Goal: Task Accomplishment & Management: Manage account settings

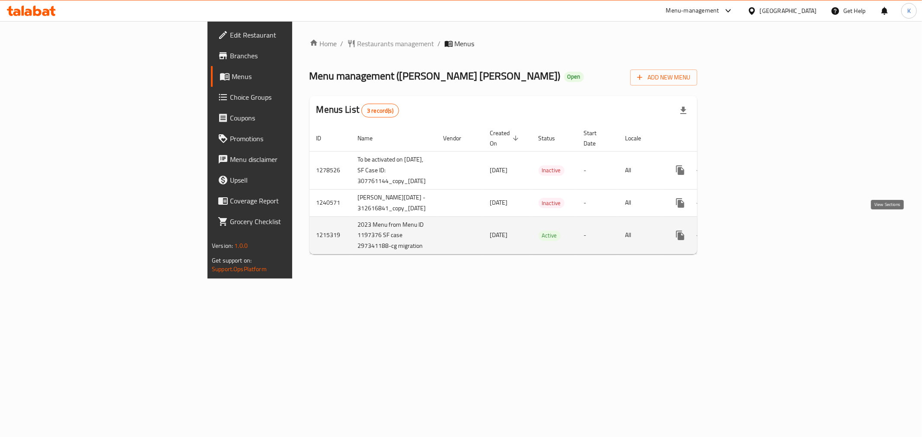
click at [747, 230] on icon "enhanced table" at bounding box center [742, 235] width 10 height 10
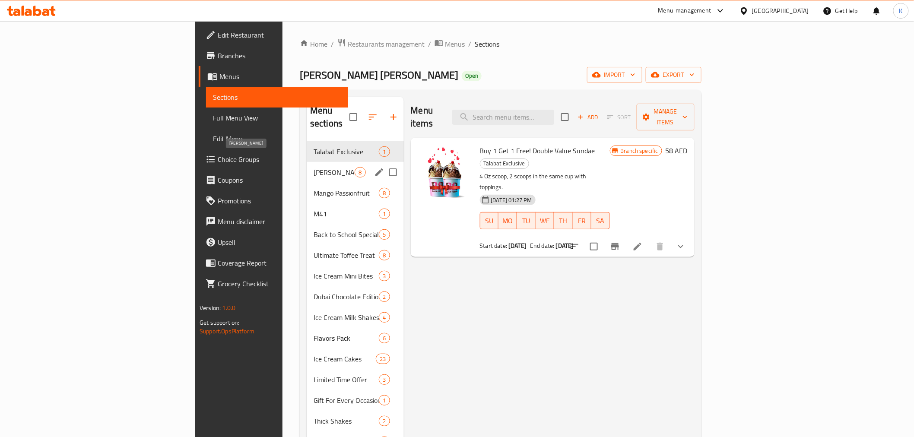
click at [314, 167] on span "[PERSON_NAME]" at bounding box center [334, 172] width 41 height 10
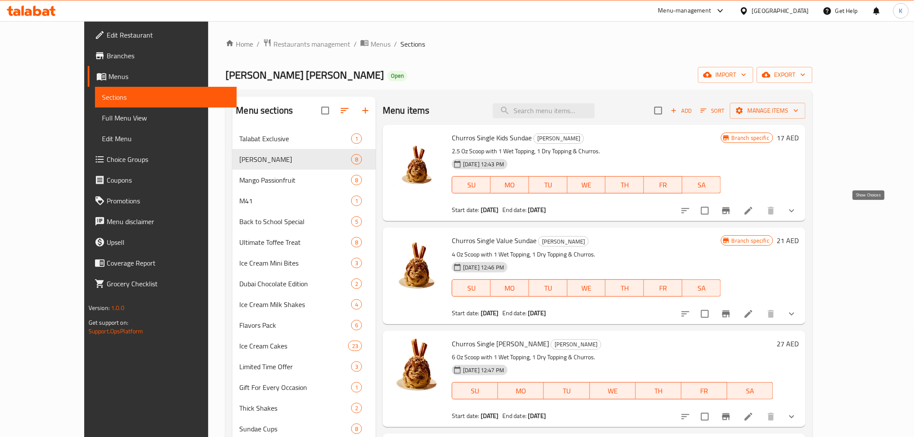
click at [797, 215] on icon "show more" at bounding box center [792, 211] width 10 height 10
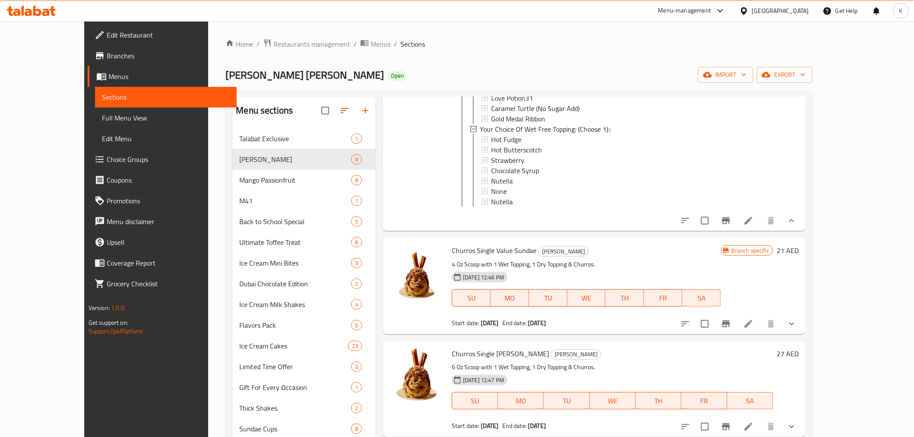
scroll to position [384, 0]
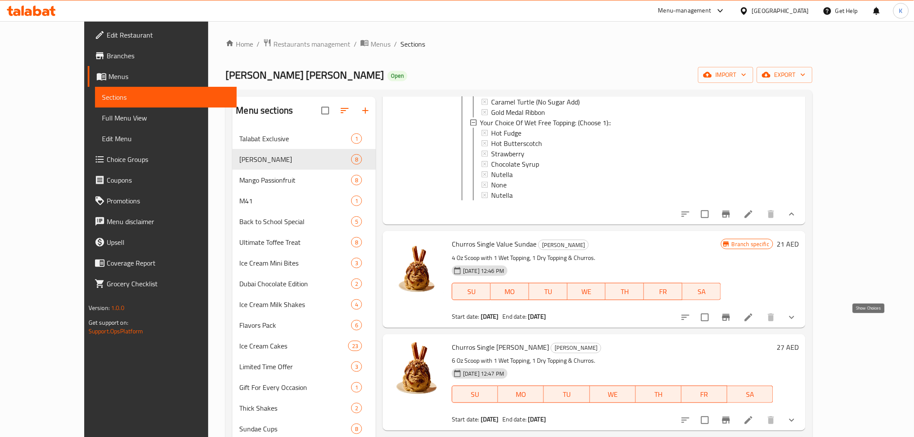
click at [797, 323] on icon "show more" at bounding box center [792, 317] width 10 height 10
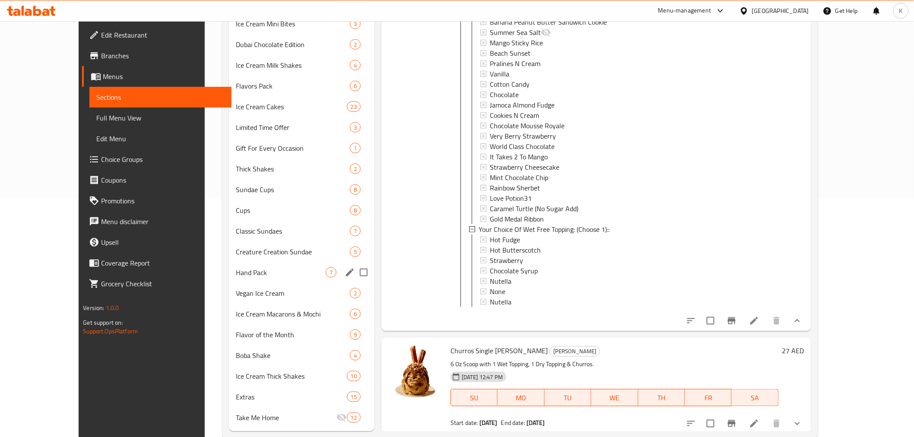
scroll to position [240, 0]
click at [264, 273] on span "Hand Pack" at bounding box center [281, 272] width 90 height 10
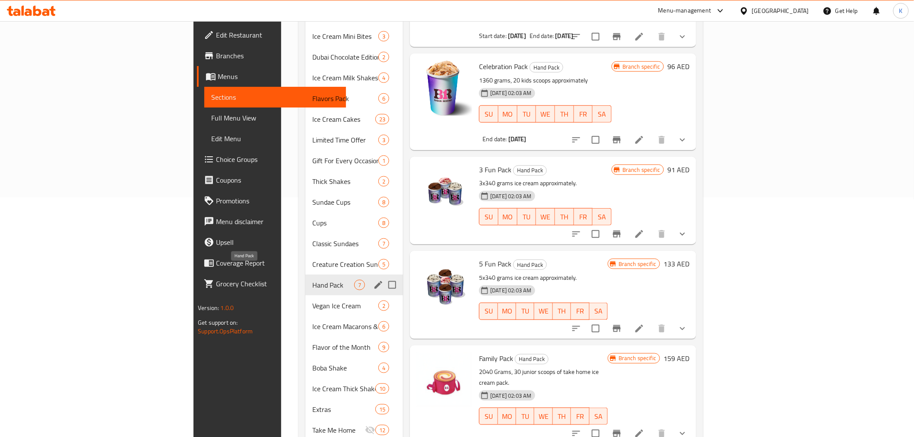
scroll to position [143, 0]
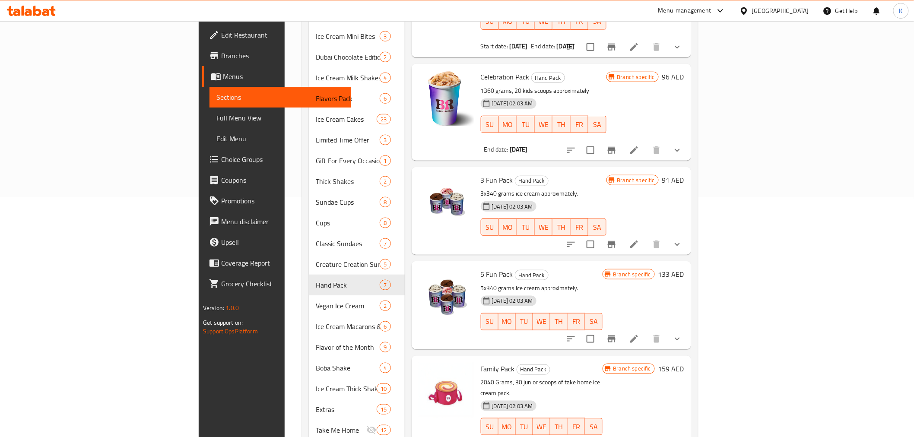
click at [683, 239] on icon "show more" at bounding box center [677, 244] width 10 height 10
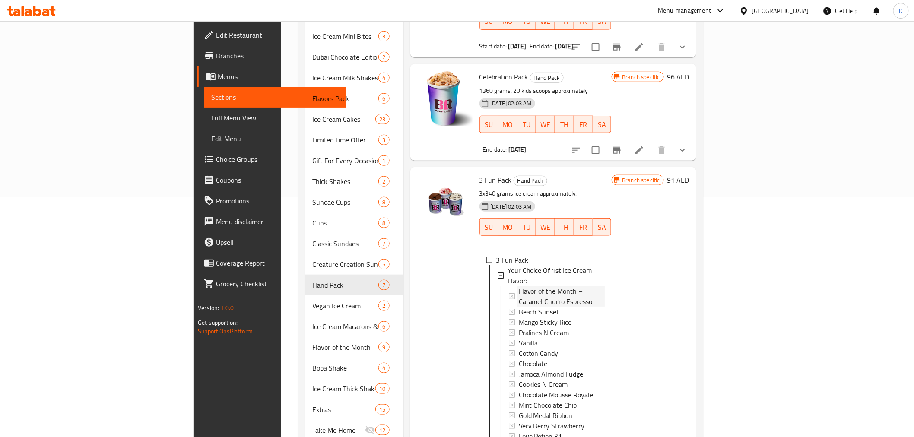
click at [605, 286] on div "Flavor of the Month – Caramel Churro Espresso" at bounding box center [562, 296] width 86 height 21
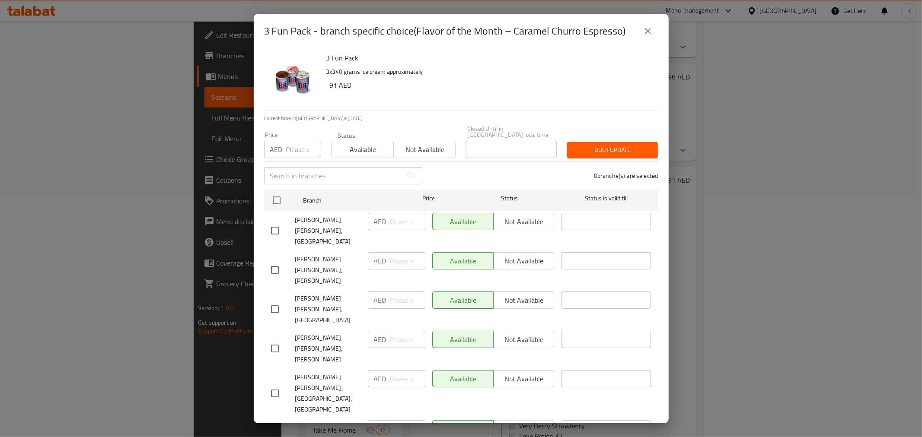
click at [645, 33] on icon "close" at bounding box center [648, 31] width 6 height 6
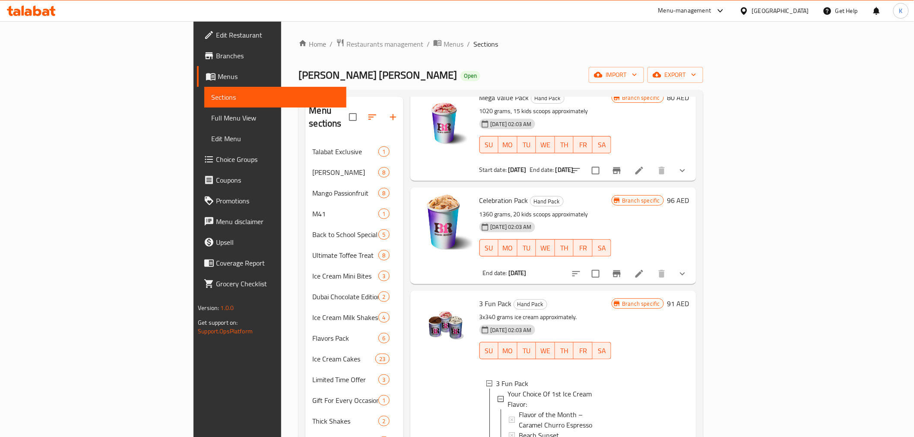
scroll to position [287, 0]
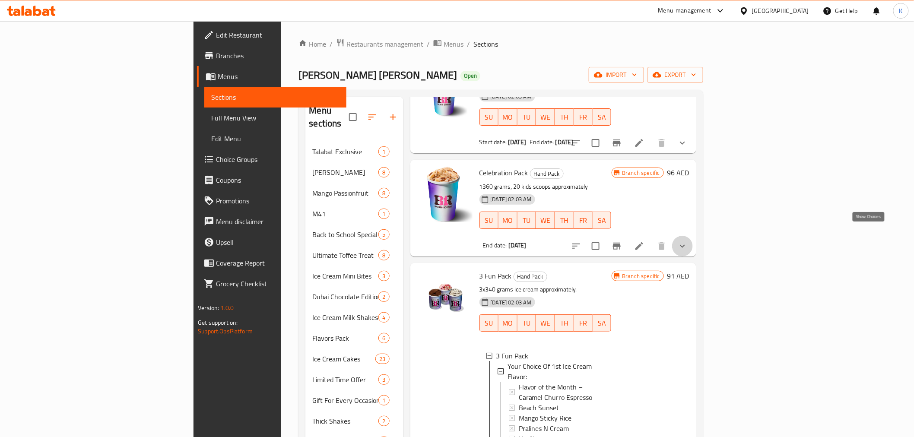
click at [688, 241] on icon "show more" at bounding box center [682, 246] width 10 height 10
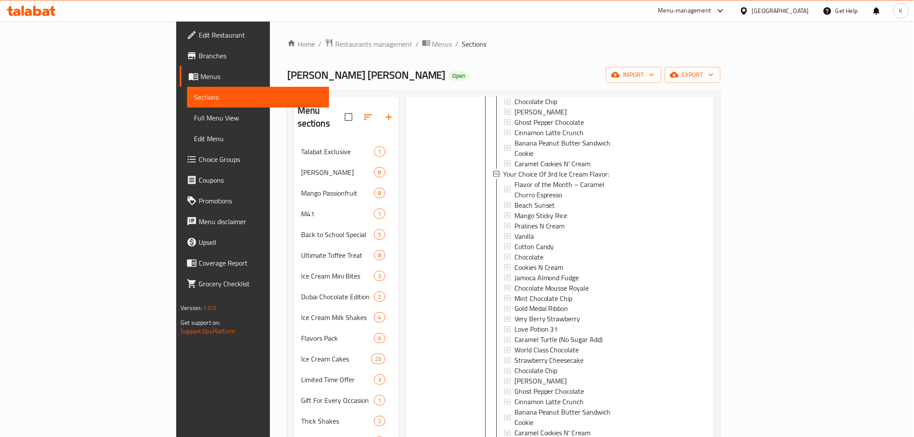
scroll to position [1295, 0]
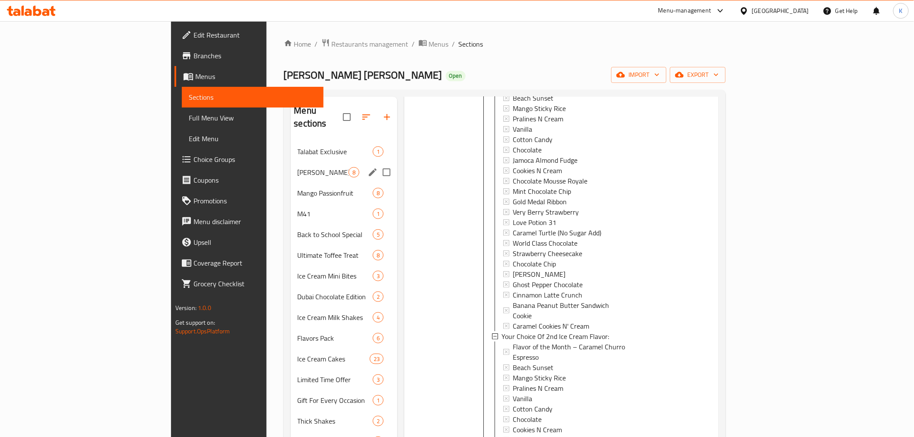
click at [298, 167] on span "[PERSON_NAME]" at bounding box center [323, 172] width 51 height 10
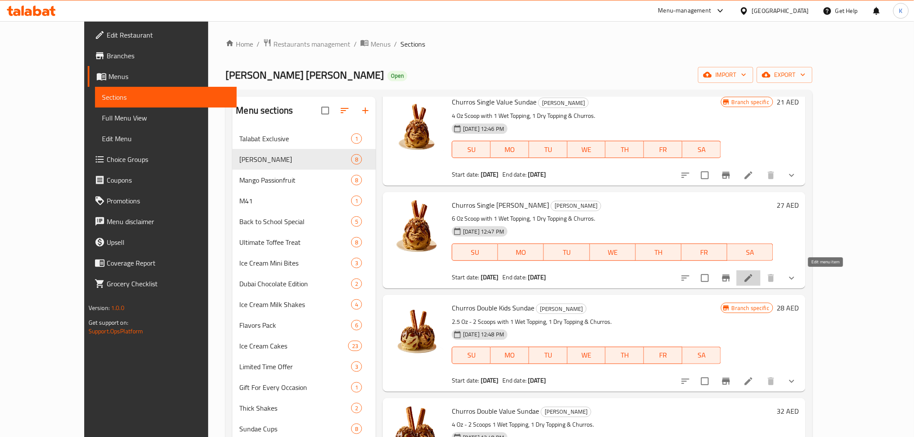
click at [754, 279] on icon at bounding box center [749, 278] width 10 height 10
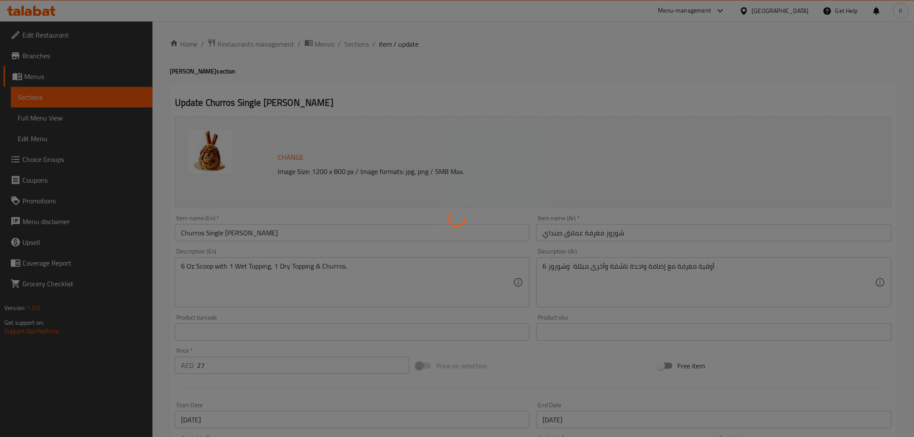
type input "إختيارك من إضافة جافة مجانية:"
type input "1"
type input "إختيارك من نكهة الأيس [PERSON_NAME] الأولي:"
type input "1"
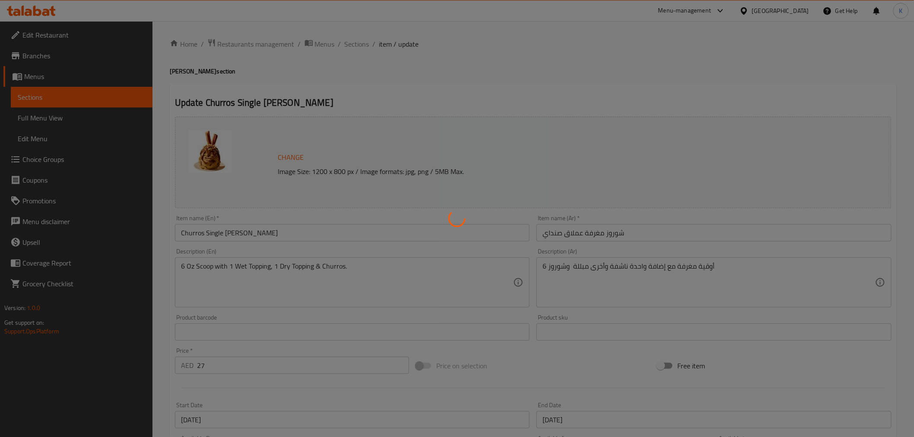
type input "1"
type input "إختيارك من التوبينج الرطبة المجانية: (إختر 1)"
type input "1"
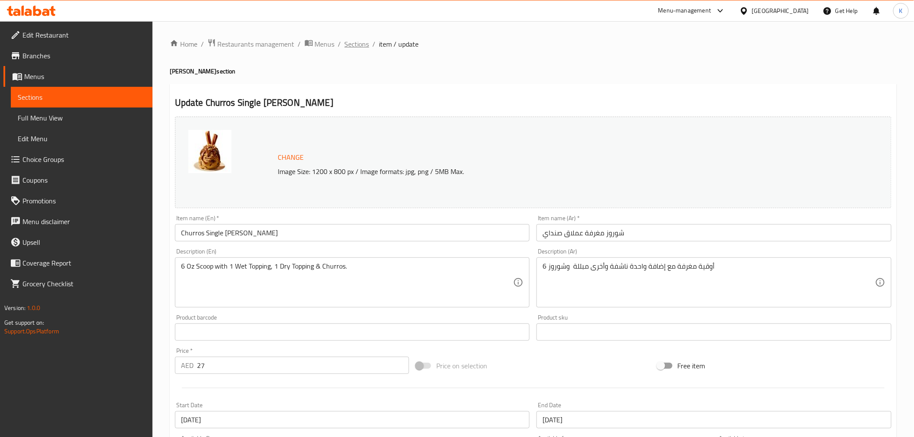
click at [350, 45] on span "Sections" at bounding box center [357, 44] width 25 height 10
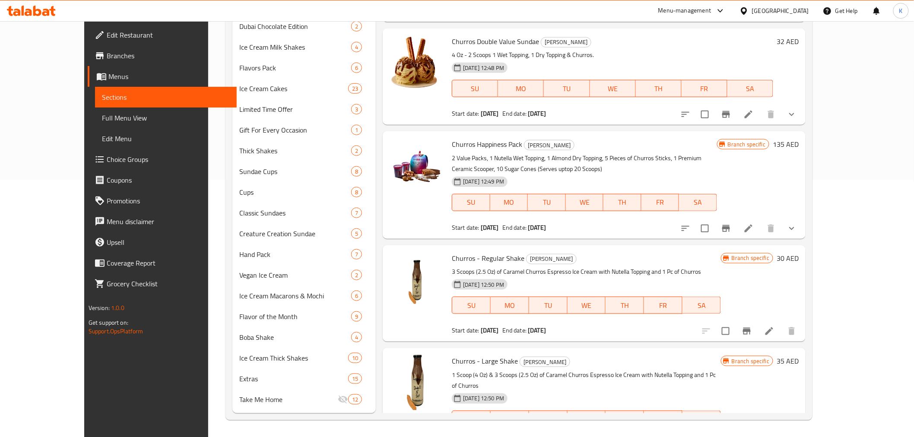
scroll to position [235, 0]
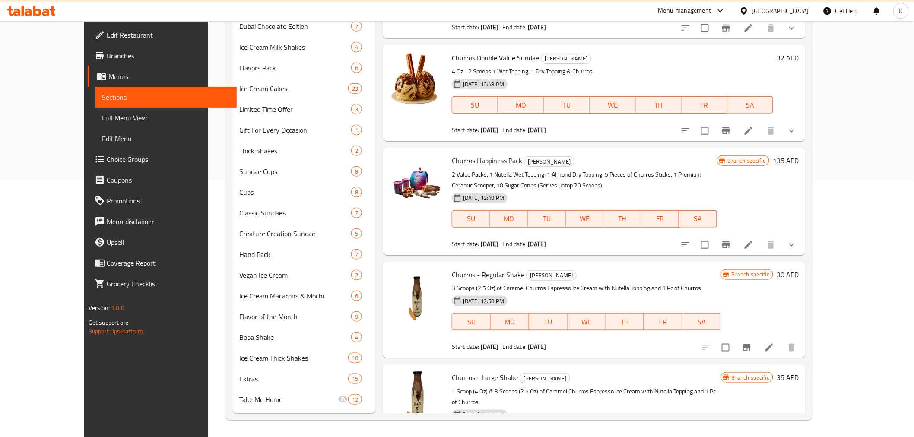
click at [802, 240] on button "show more" at bounding box center [792, 245] width 21 height 21
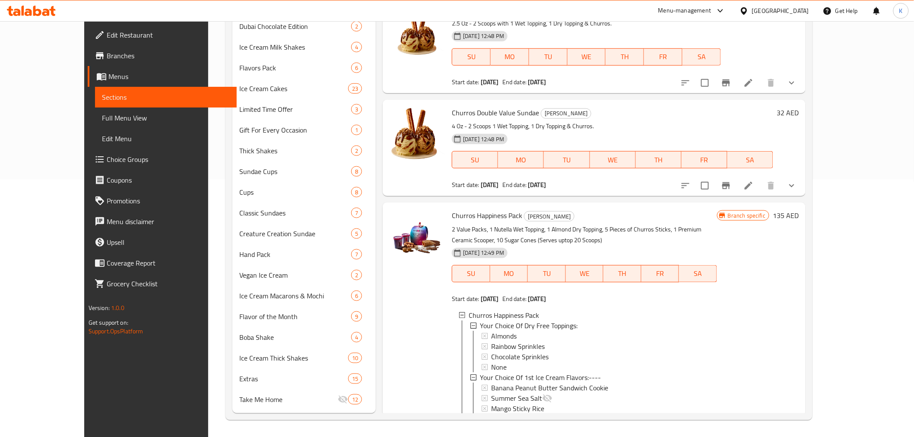
scroll to position [164, 0]
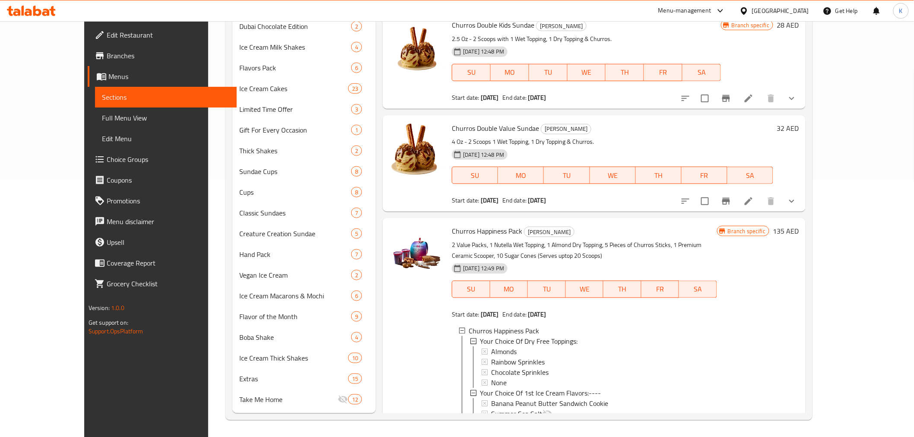
click at [802, 199] on button "show more" at bounding box center [792, 201] width 21 height 21
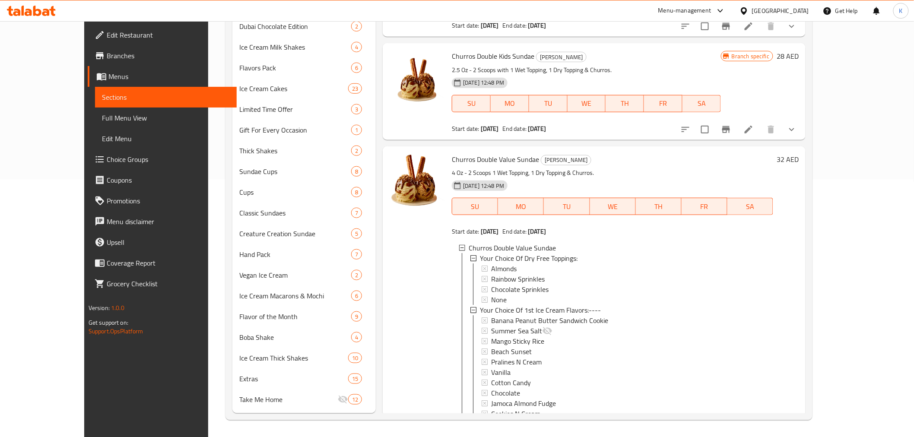
scroll to position [116, 0]
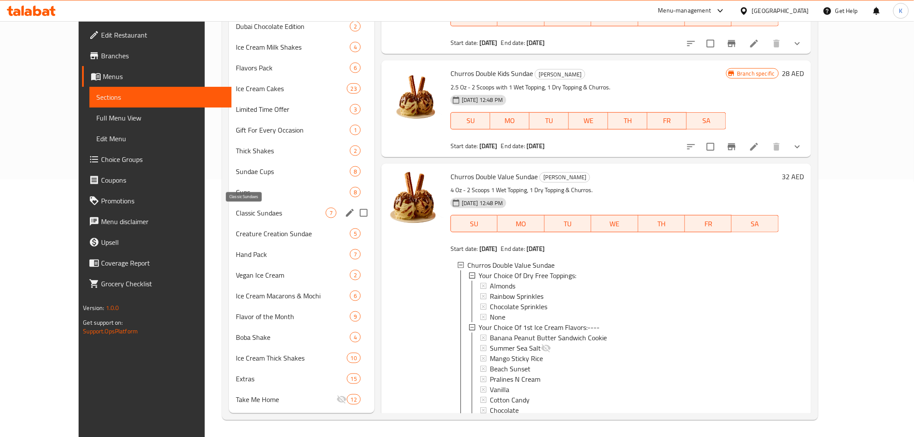
click at [245, 215] on span "Classic Sundaes" at bounding box center [281, 213] width 90 height 10
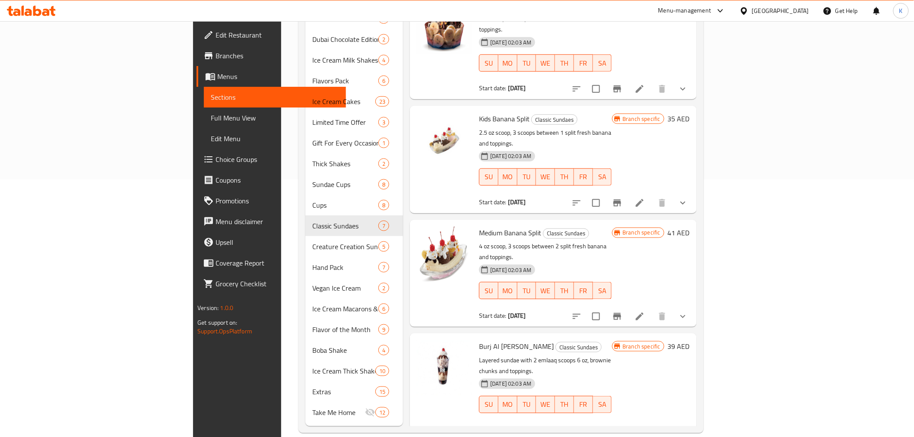
click at [696, 142] on div "Kids Banana Split Classic Sundaes 2.5 oz scoop, 3 scoops between 1 split fresh …" at bounding box center [553, 159] width 286 height 107
click at [693, 193] on button "show more" at bounding box center [683, 203] width 21 height 21
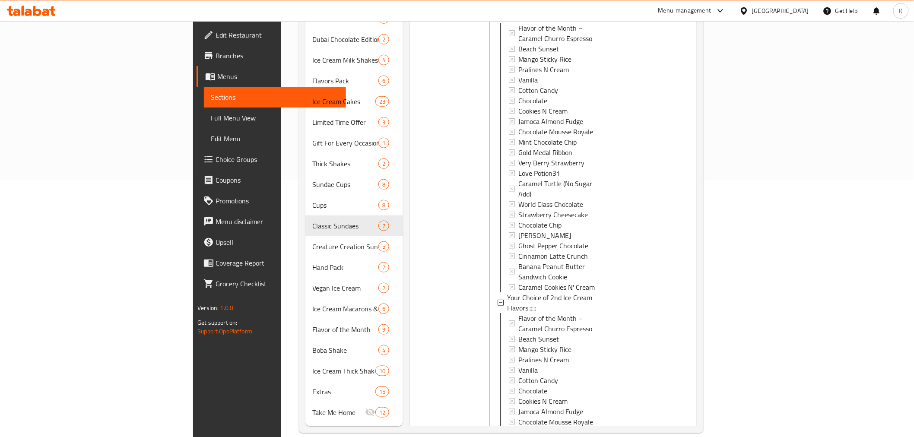
scroll to position [404, 0]
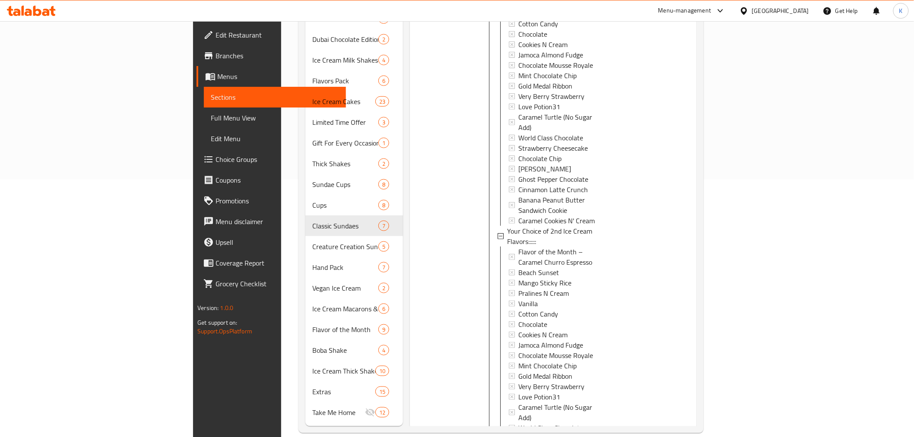
click at [783, 14] on div "[GEOGRAPHIC_DATA]" at bounding box center [780, 11] width 57 height 10
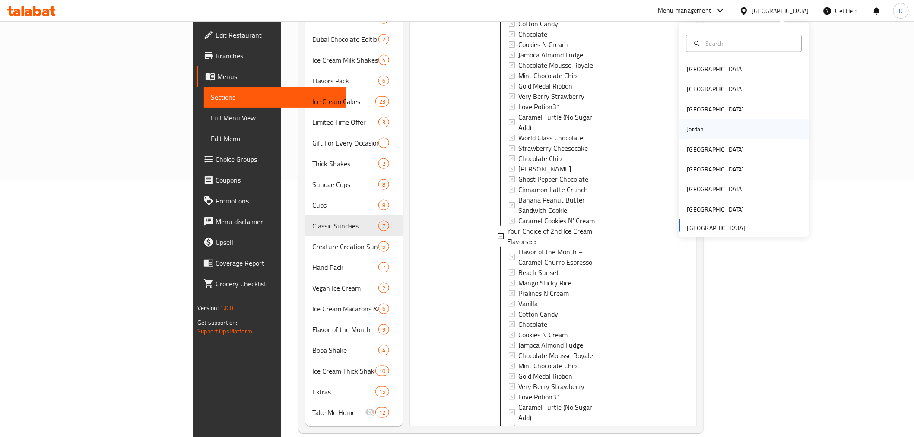
click at [693, 131] on div "Jordan" at bounding box center [695, 129] width 17 height 10
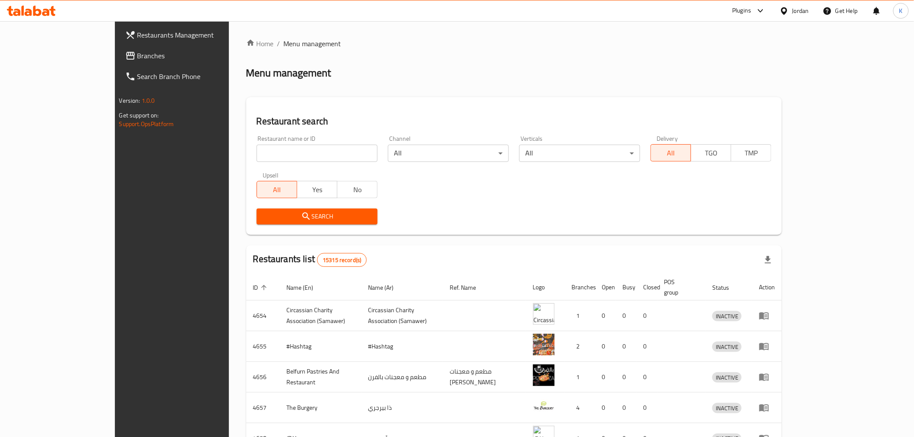
click at [257, 153] on input "search" at bounding box center [317, 153] width 121 height 17
paste input "645181"
type input "645181"
click at [264, 216] on span "Search" at bounding box center [317, 216] width 107 height 11
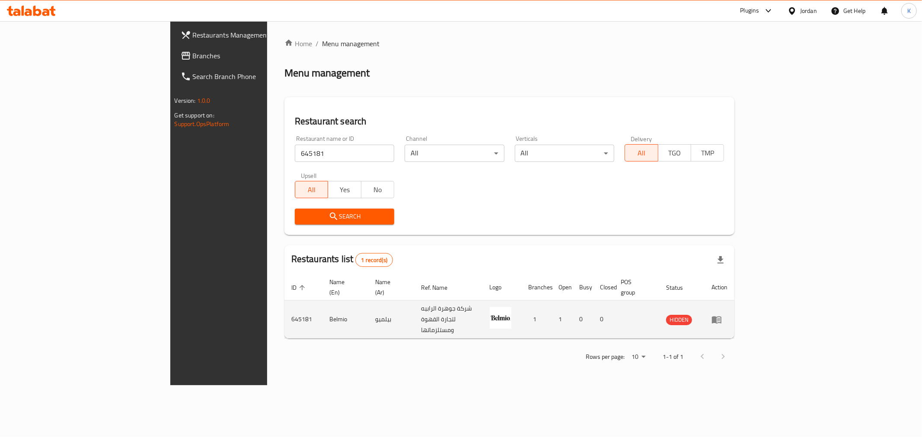
click at [734, 307] on td "enhanced table" at bounding box center [719, 320] width 30 height 38
click at [722, 315] on icon "enhanced table" at bounding box center [716, 320] width 10 height 10
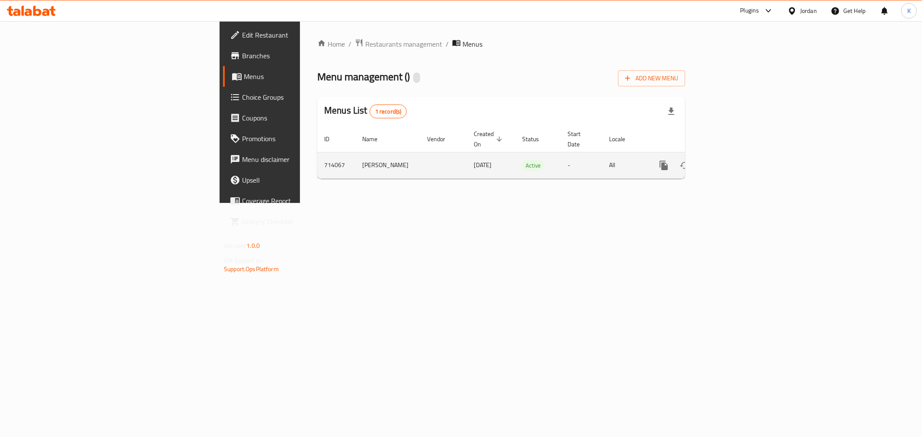
click at [736, 155] on link "enhanced table" at bounding box center [725, 165] width 21 height 21
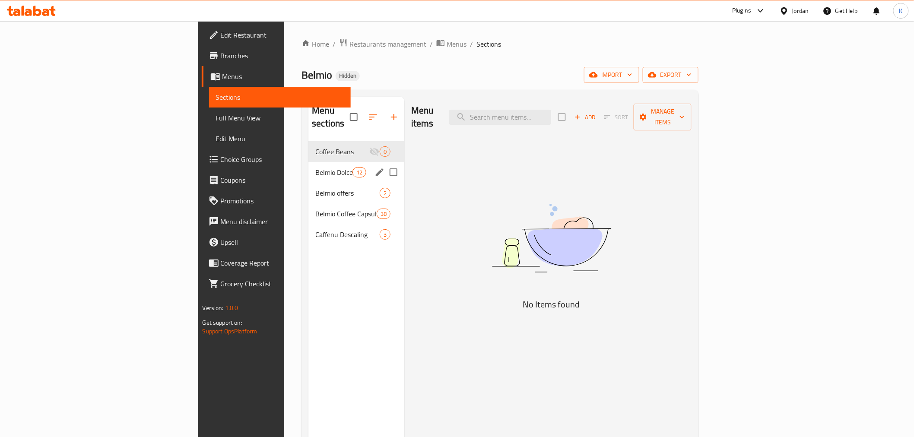
click at [308, 167] on div "Belmio Dolce Gusto® Capsules 12" at bounding box center [356, 172] width 96 height 21
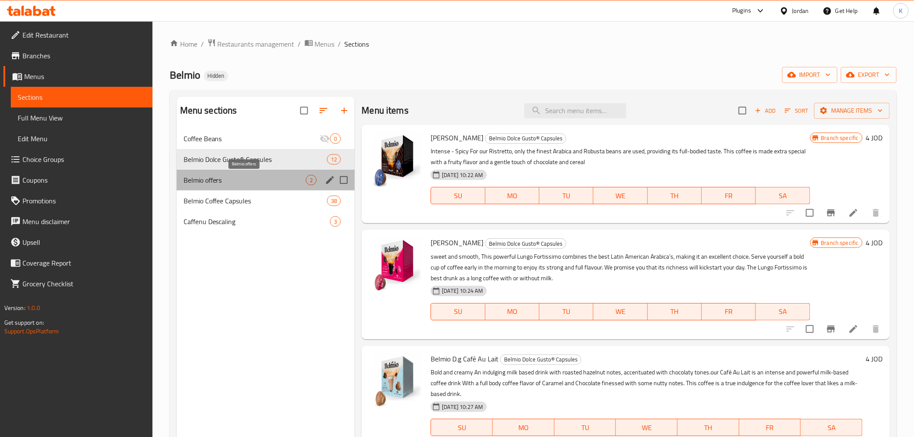
click at [240, 185] on span "Belmio offers" at bounding box center [245, 180] width 123 height 10
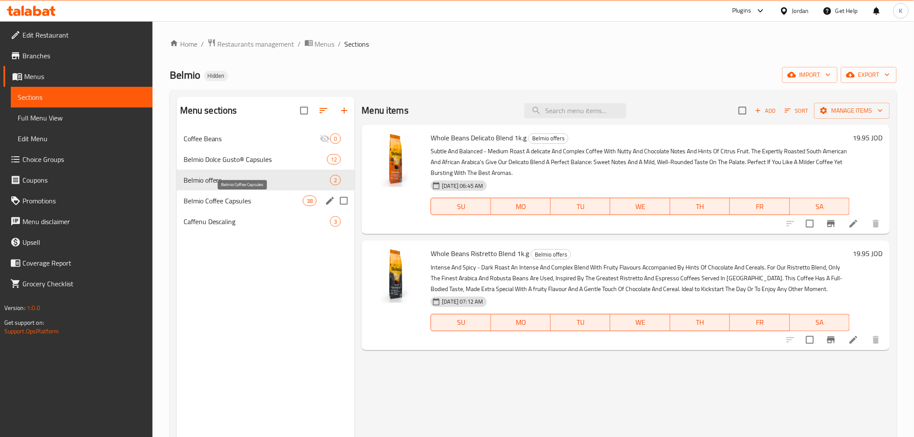
click at [243, 196] on span "Belmio Coffee Capsules" at bounding box center [244, 201] width 120 height 10
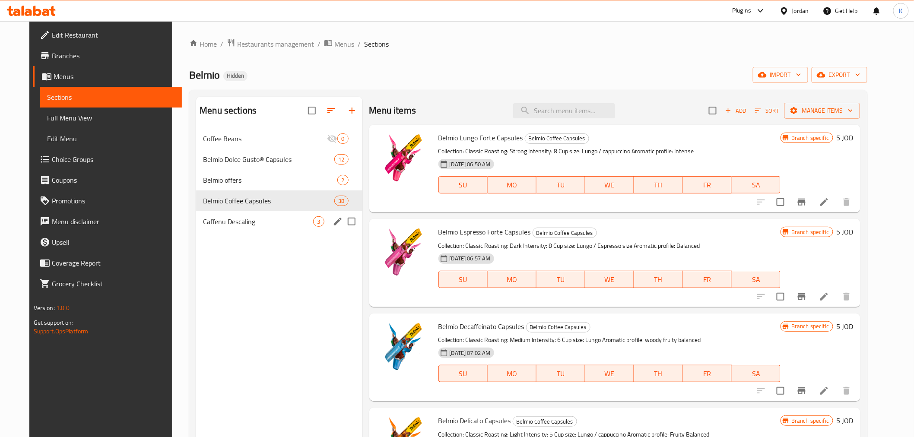
click at [248, 221] on span "Caffenu Descaling" at bounding box center [258, 221] width 110 height 10
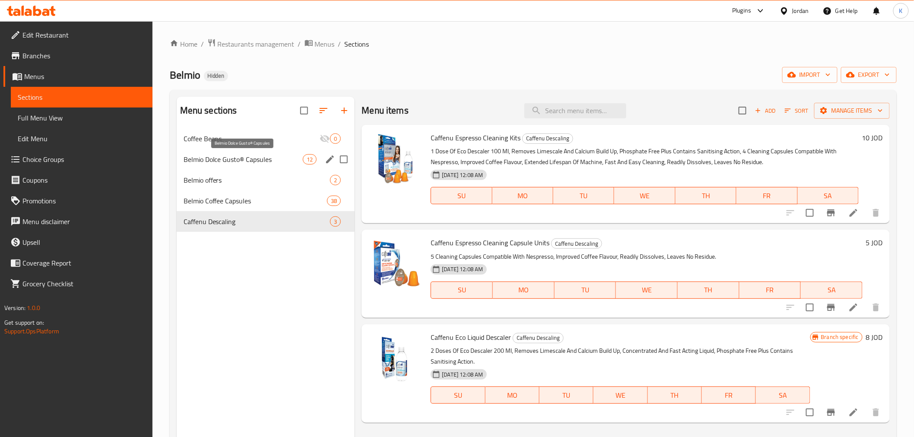
click at [257, 160] on span "Belmio Dolce Gusto® Capsules" at bounding box center [244, 159] width 120 height 10
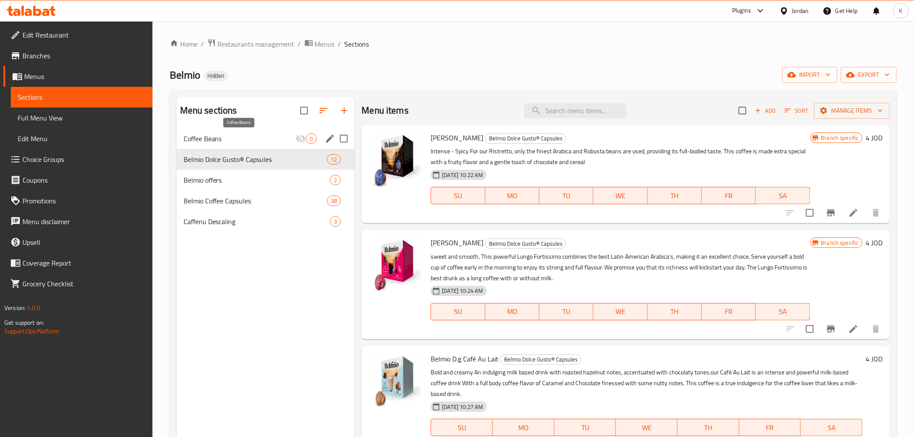
click at [270, 137] on span "Coffee Beans" at bounding box center [240, 139] width 112 height 10
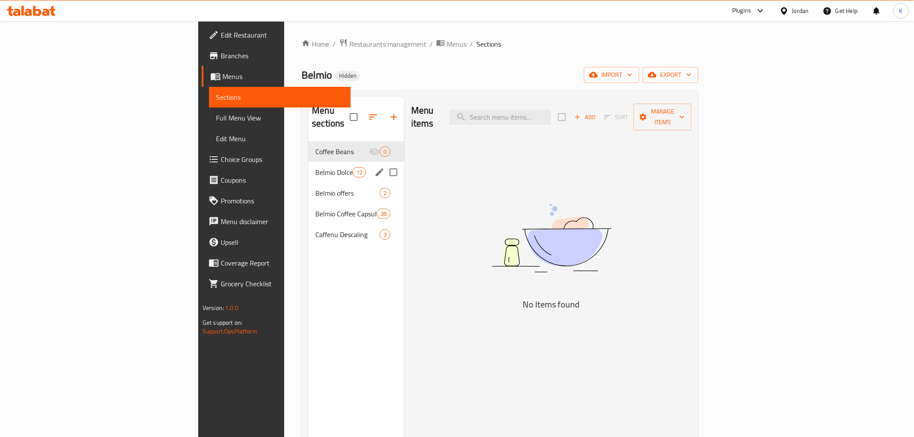
click at [315, 167] on span "Belmio Dolce Gusto® Capsules" at bounding box center [333, 172] width 37 height 10
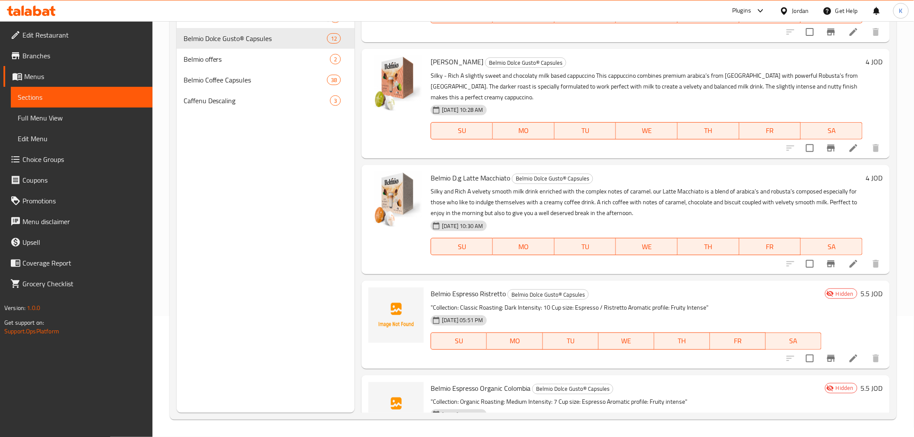
scroll to position [275, 0]
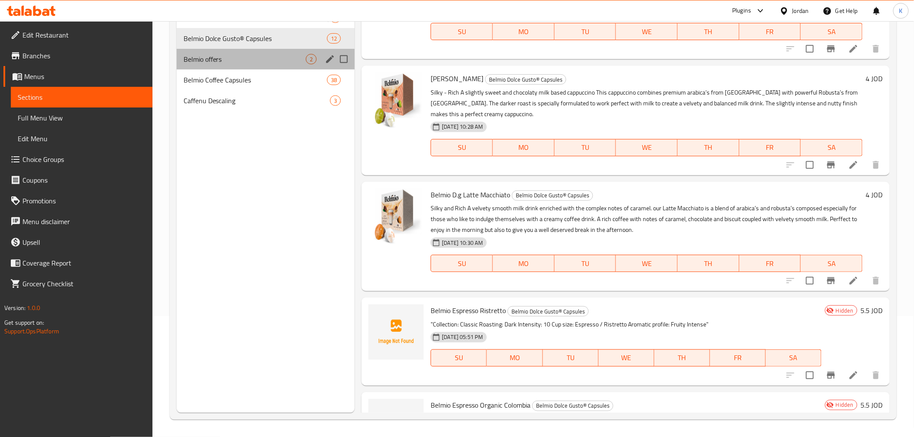
click at [241, 53] on div "Belmio offers 2" at bounding box center [266, 59] width 178 height 21
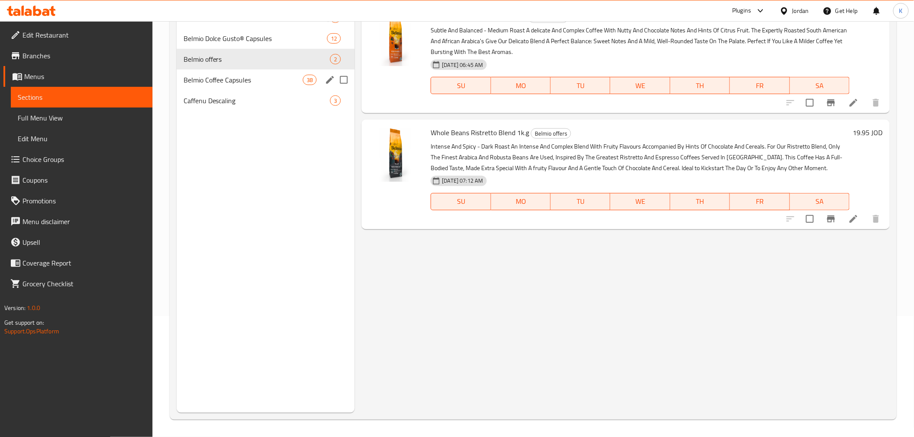
click at [244, 76] on span "Belmio Coffee Capsules" at bounding box center [244, 80] width 120 height 10
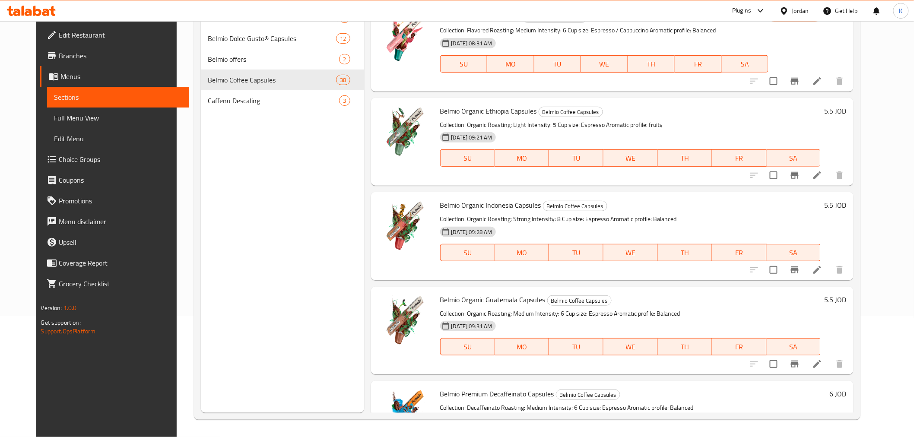
scroll to position [864, 0]
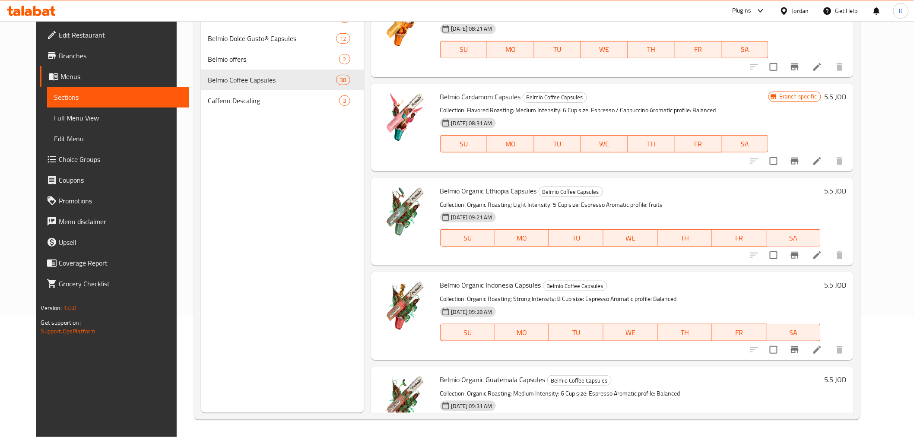
click at [788, 9] on icon at bounding box center [784, 10] width 9 height 9
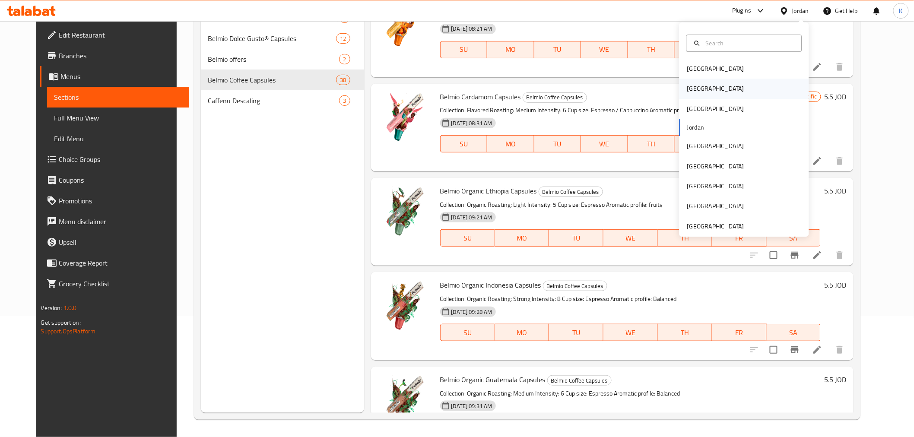
click at [692, 86] on div "[GEOGRAPHIC_DATA]" at bounding box center [715, 89] width 57 height 10
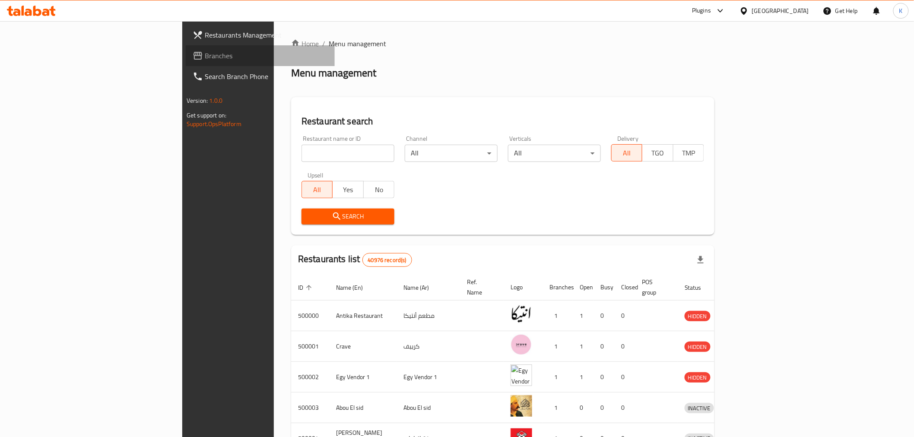
click at [205, 55] on span "Branches" at bounding box center [266, 56] width 123 height 10
